Goal: Information Seeking & Learning: Find specific fact

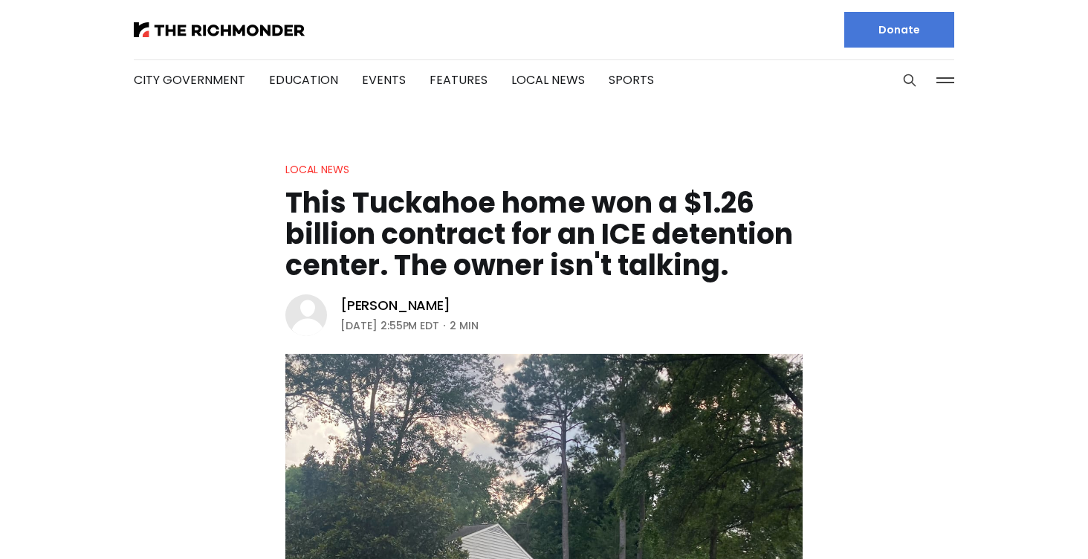
scroll to position [1980, 0]
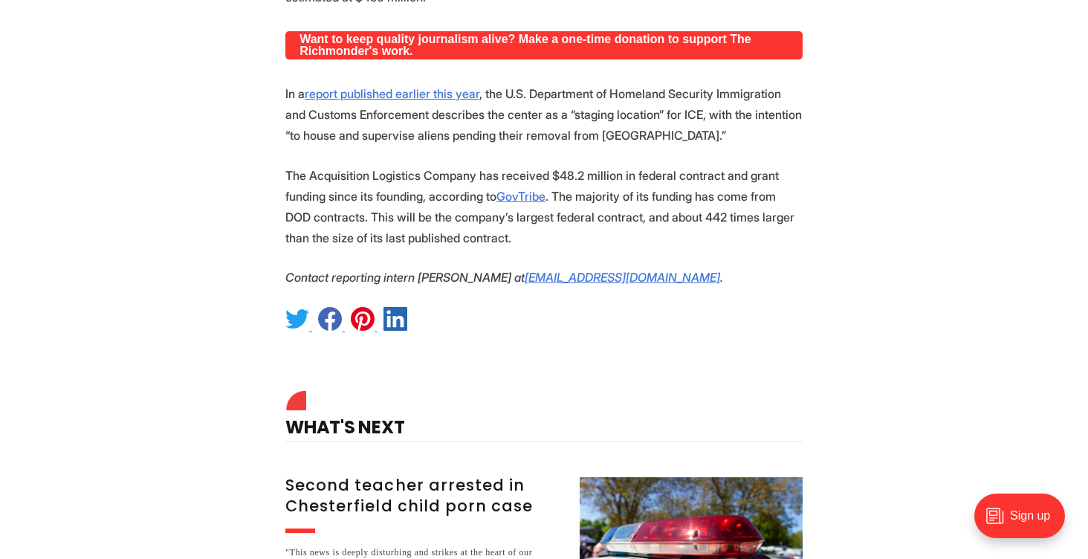
click at [500, 247] on p "The Acquisition Logistics Company has received $48.2 million in federal contrac…" at bounding box center [543, 206] width 517 height 83
click at [395, 220] on p "The Acquisition Logistics Company has received $48.2 million in federal contrac…" at bounding box center [543, 206] width 517 height 83
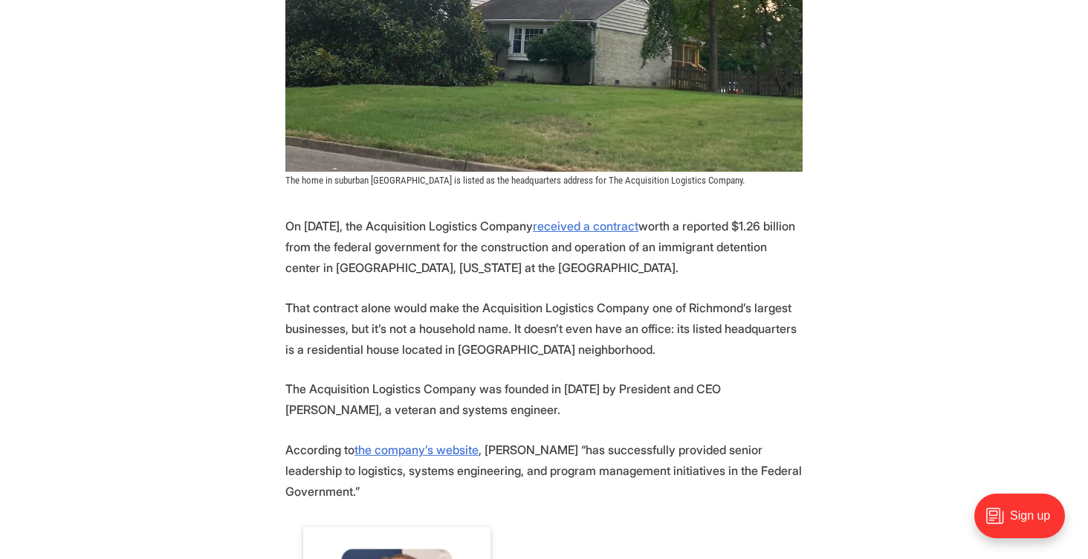
scroll to position [566, 0]
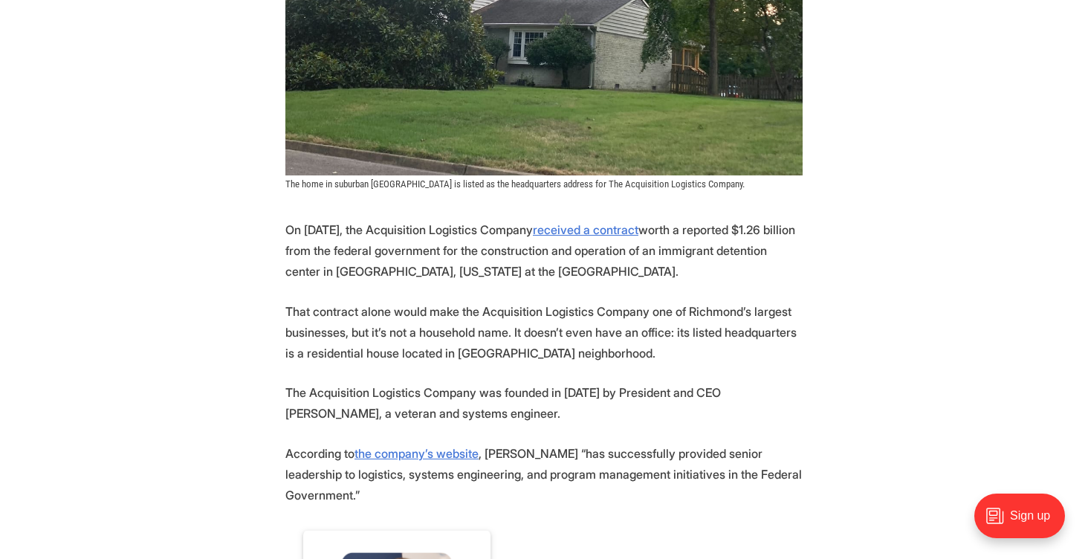
click at [415, 332] on p "That contract alone would make the Acquisition Logistics Company one of Richmon…" at bounding box center [543, 332] width 517 height 62
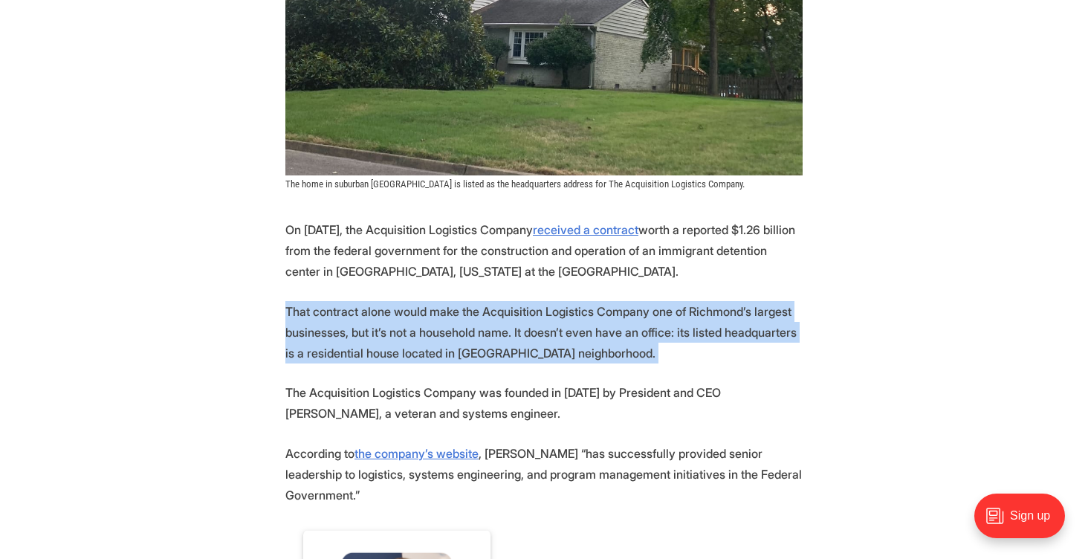
click at [415, 332] on p "That contract alone would make the Acquisition Logistics Company one of Richmon…" at bounding box center [543, 332] width 517 height 62
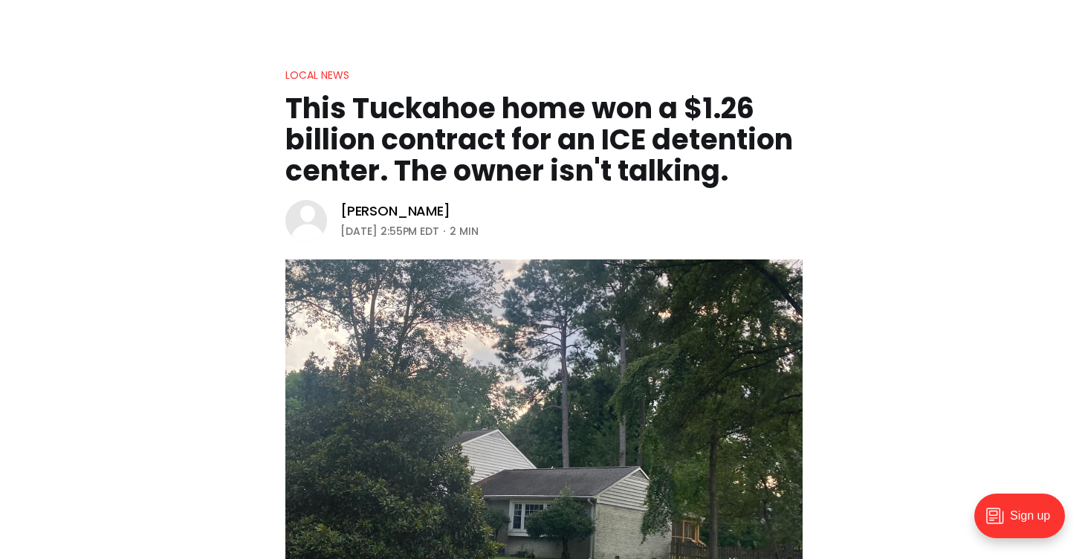
scroll to position [0, 0]
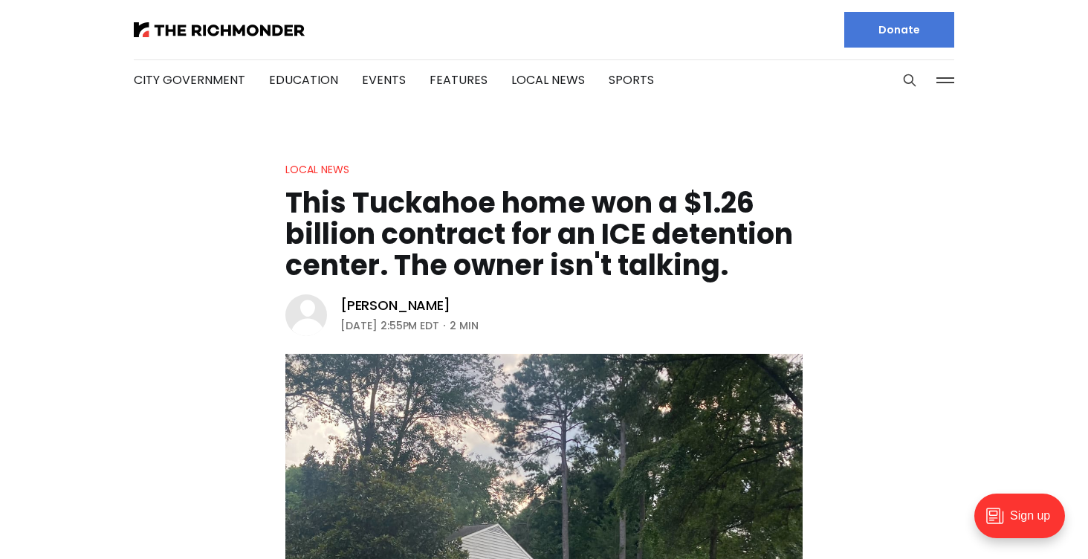
click at [433, 252] on h1 "This Tuckahoe home won a $1.26 billion contract for an ICE detention center. Th…" at bounding box center [543, 234] width 517 height 94
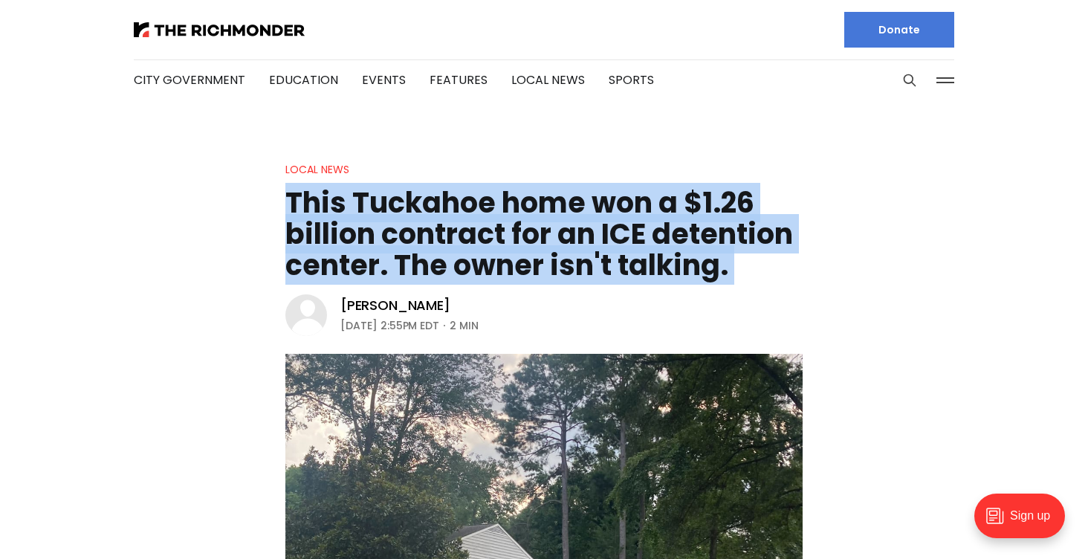
click at [433, 252] on h1 "This Tuckahoe home won a $1.26 billion contract for an ICE detention center. Th…" at bounding box center [543, 234] width 517 height 94
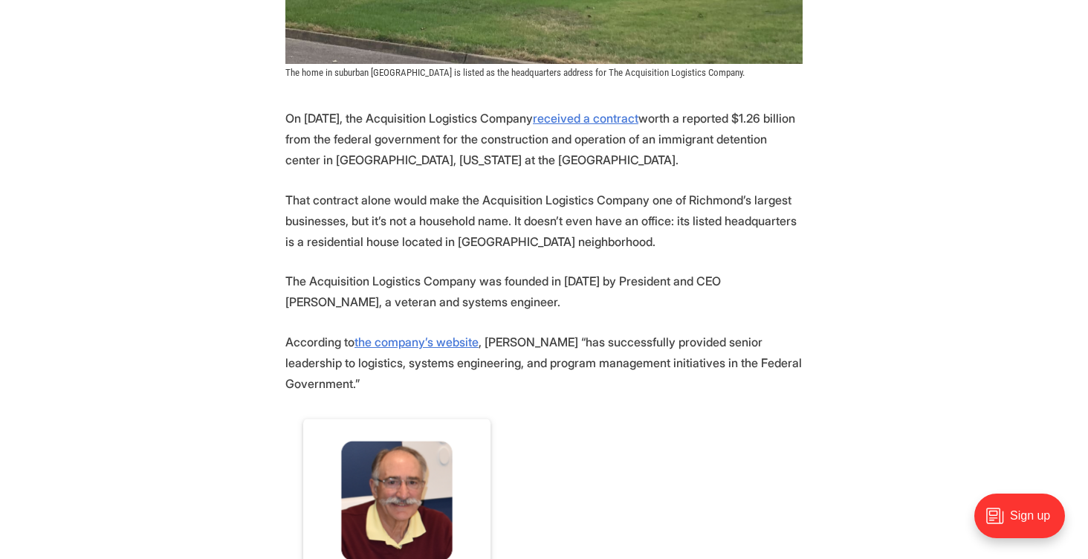
scroll to position [741, 0]
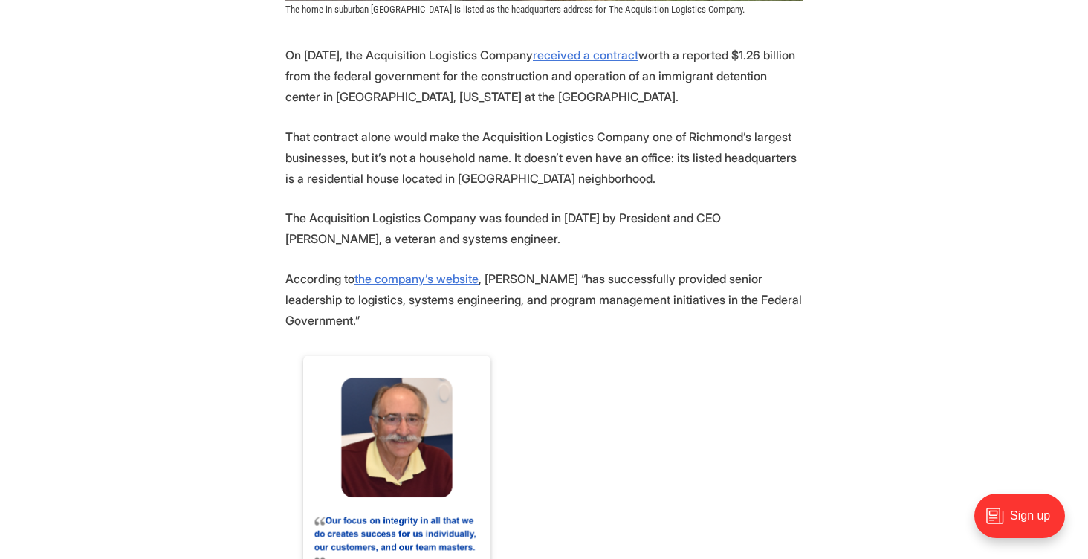
click at [517, 167] on p "That contract alone would make the Acquisition Logistics Company one of Richmon…" at bounding box center [543, 157] width 517 height 62
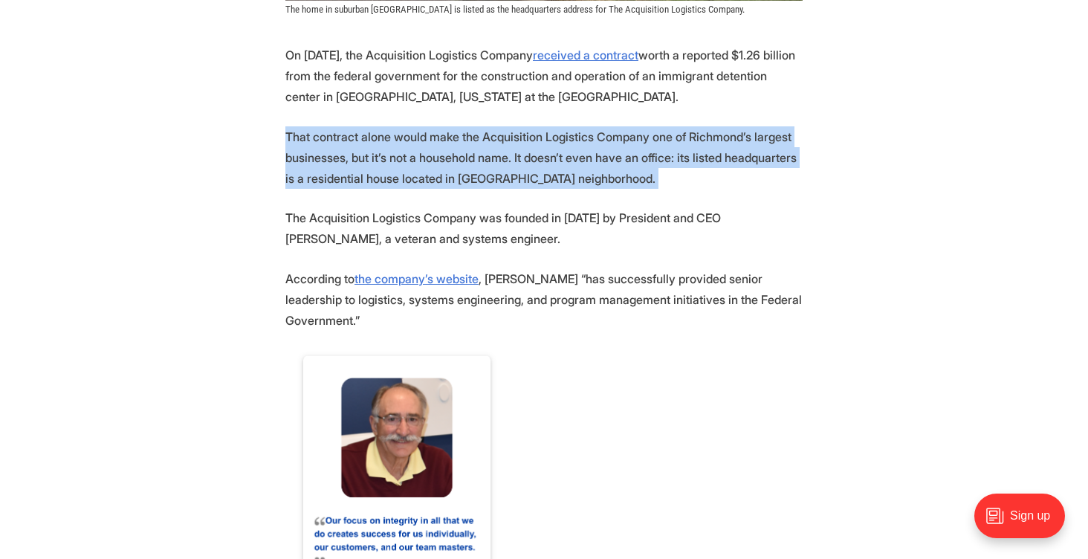
click at [517, 167] on p "That contract alone would make the Acquisition Logistics Company one of Richmon…" at bounding box center [543, 157] width 517 height 62
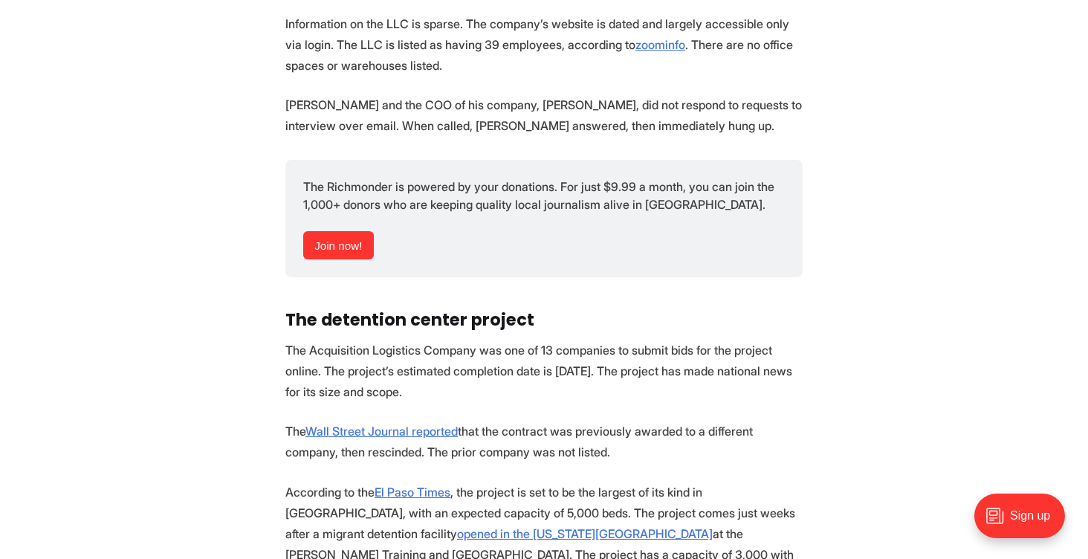
scroll to position [1383, 0]
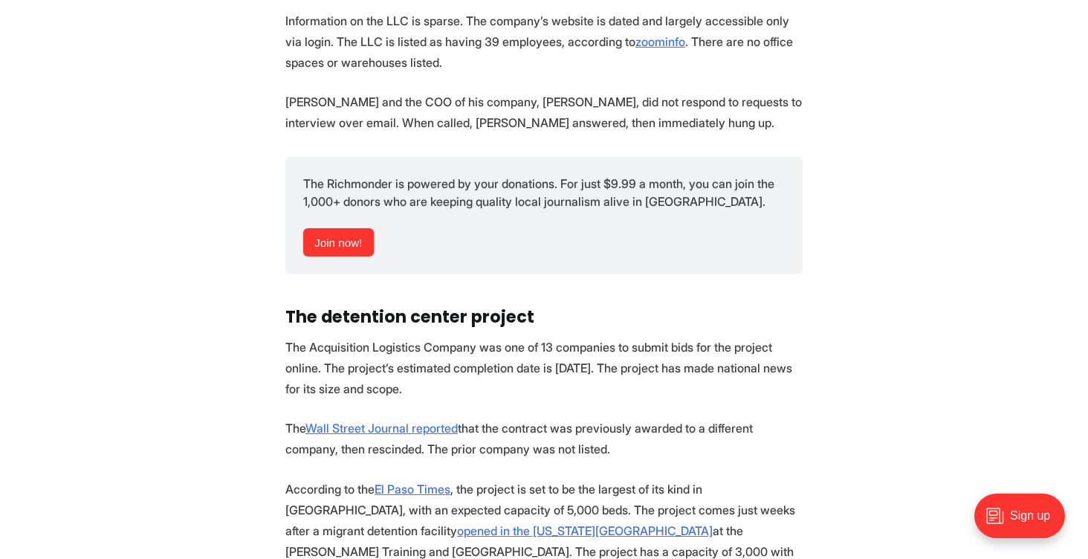
click at [459, 21] on p "Information on the LLC is sparse. The company’s website is dated and largely ac…" at bounding box center [543, 41] width 517 height 62
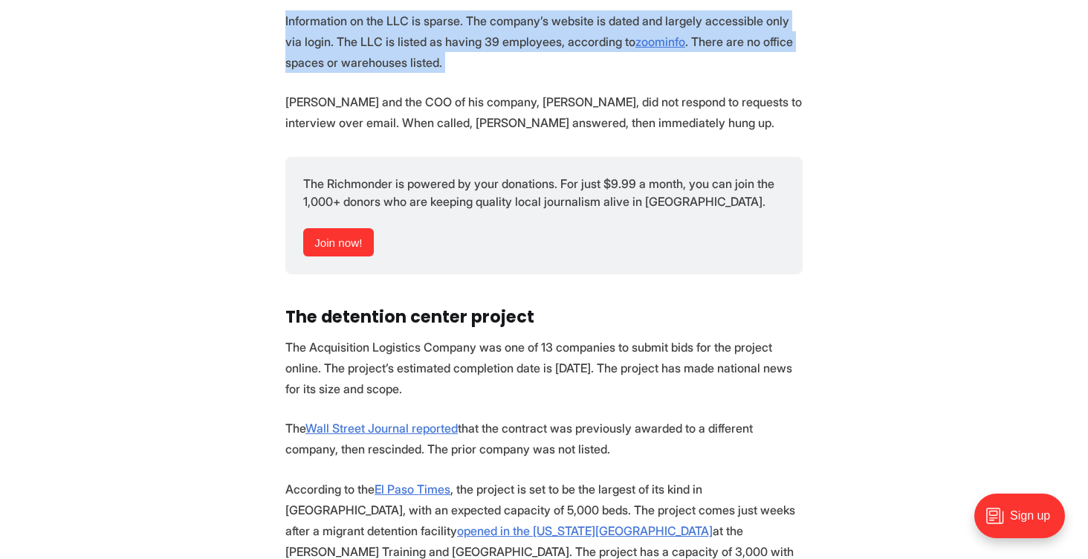
click at [420, 111] on p "[PERSON_NAME] and the COO of his company, [PERSON_NAME], did not respond to req…" at bounding box center [543, 112] width 517 height 42
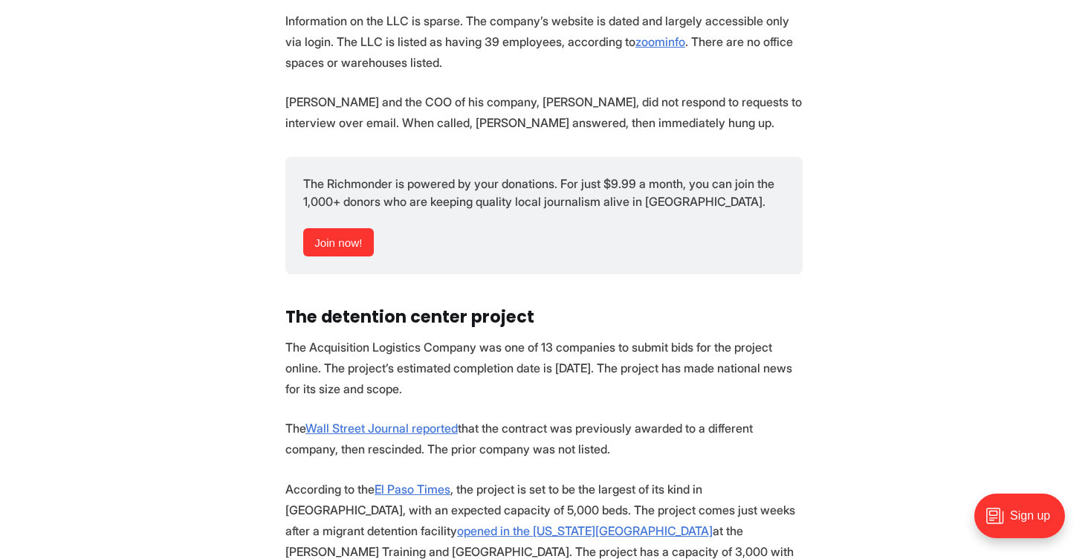
click at [420, 111] on p "[PERSON_NAME] and the COO of his company, [PERSON_NAME], did not respond to req…" at bounding box center [543, 112] width 517 height 42
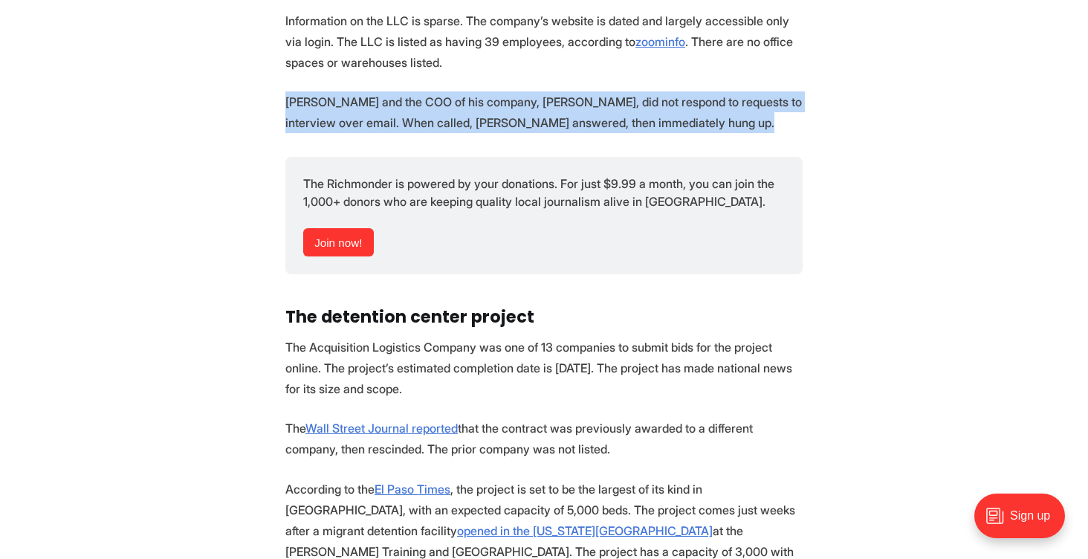
click at [420, 111] on p "[PERSON_NAME] and the COO of his company, [PERSON_NAME], did not respond to req…" at bounding box center [543, 112] width 517 height 42
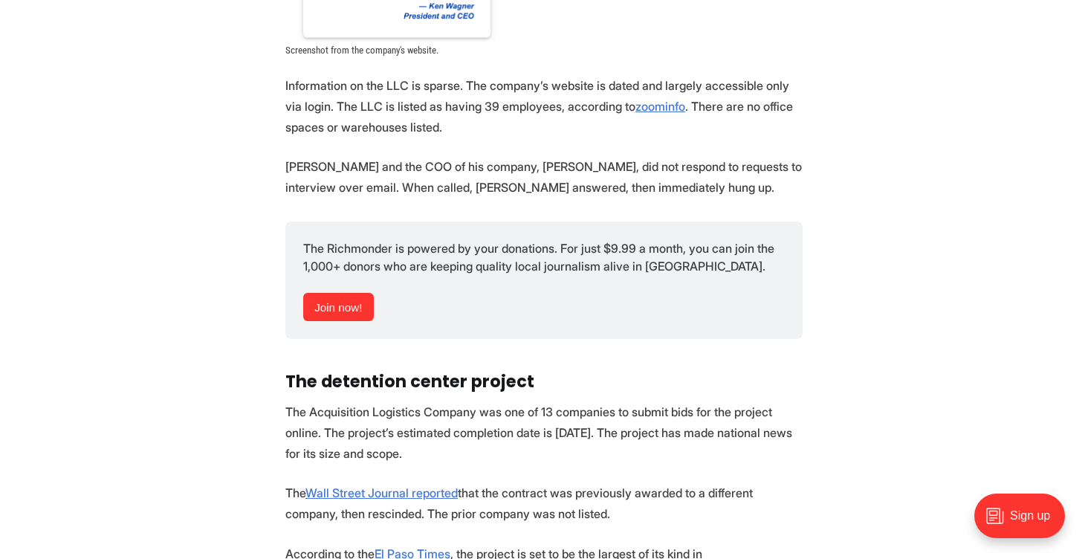
scroll to position [1321, 0]
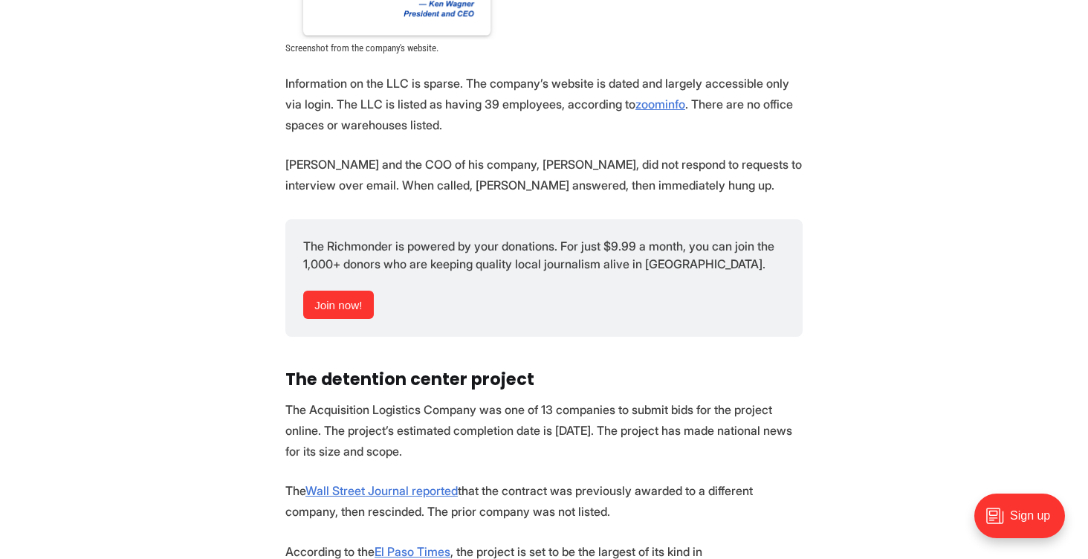
click at [300, 179] on p "[PERSON_NAME] and the COO of his company, [PERSON_NAME], did not respond to req…" at bounding box center [543, 175] width 517 height 42
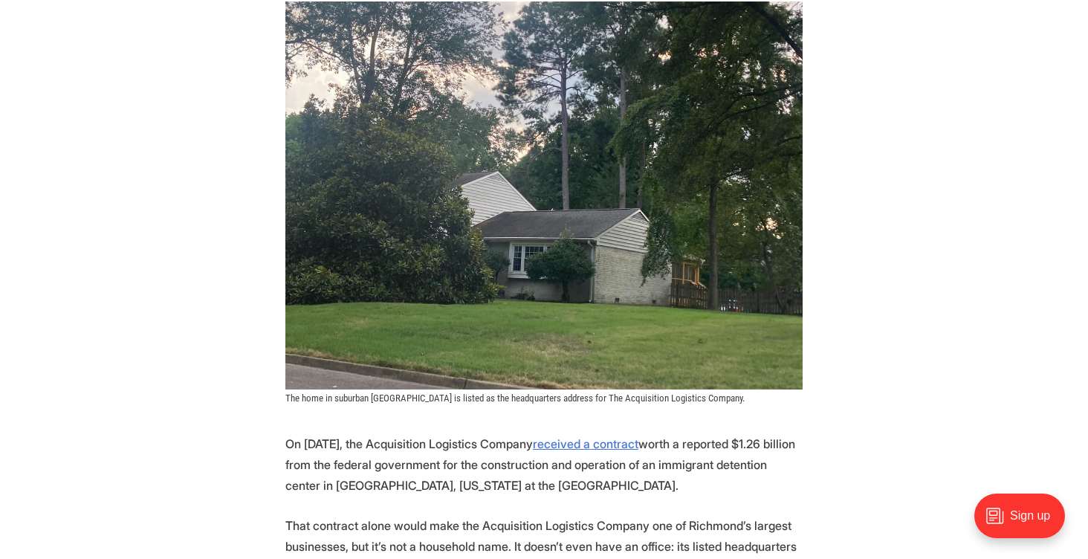
scroll to position [516, 0]
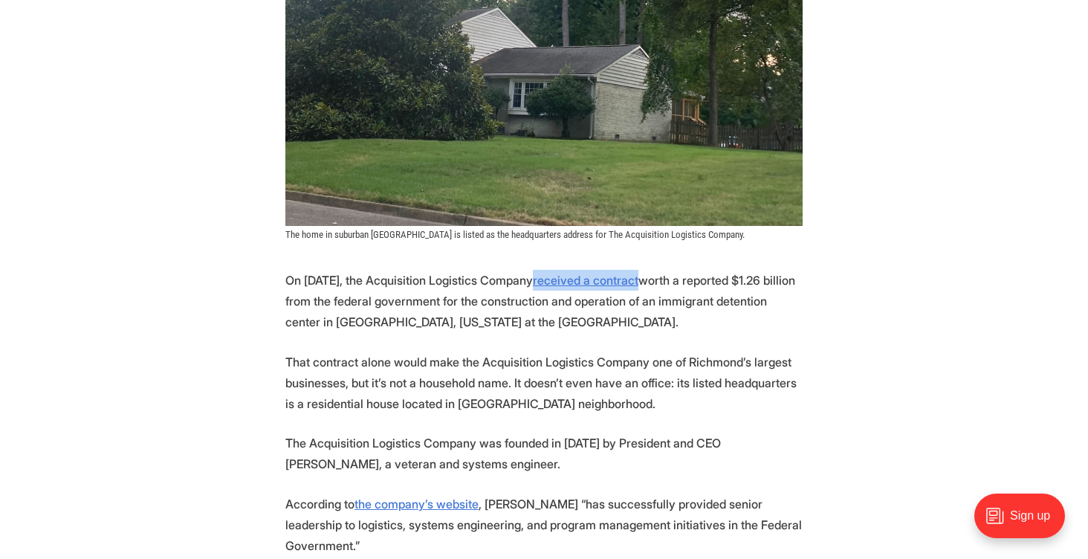
click at [441, 358] on p "That contract alone would make the Acquisition Logistics Company one of Richmon…" at bounding box center [543, 383] width 517 height 62
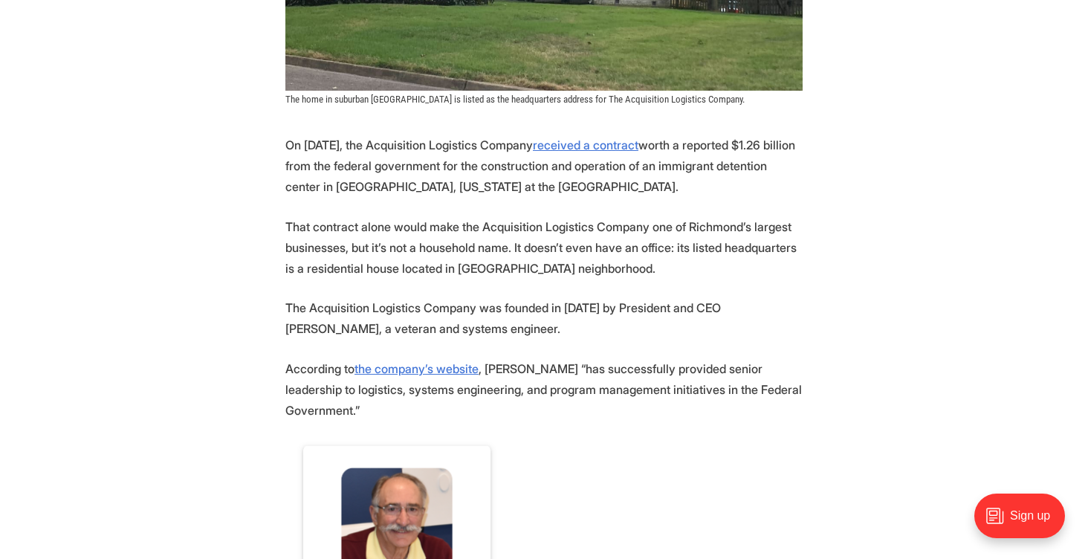
scroll to position [1005, 0]
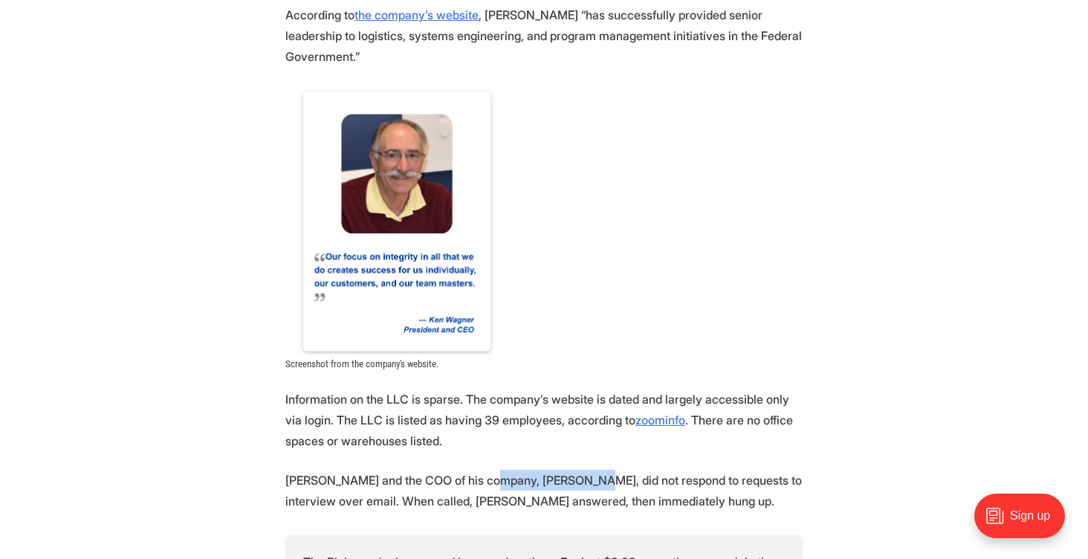
drag, startPoint x: 503, startPoint y: 480, endPoint x: 603, endPoint y: 485, distance: 99.7
click at [603, 485] on p "[PERSON_NAME] and the COO of his company, [PERSON_NAME], did not respond to req…" at bounding box center [543, 491] width 517 height 42
copy p "[PERSON_NAME]"
